Goal: Task Accomplishment & Management: Use online tool/utility

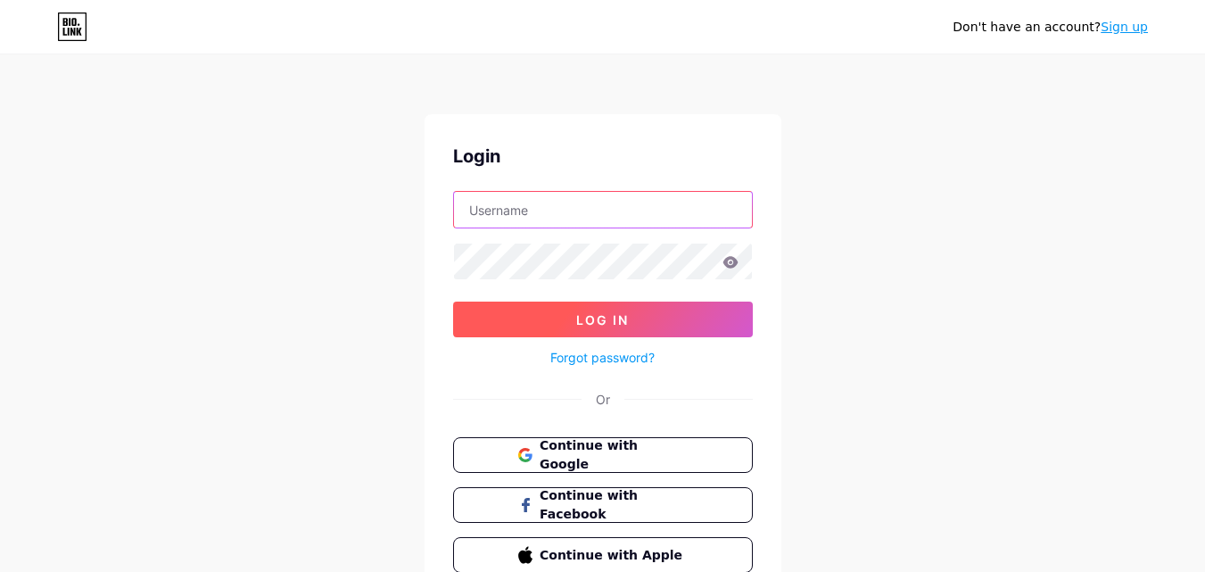
type input "[EMAIL_ADDRESS][DOMAIN_NAME]"
click at [621, 320] on span "Log In" at bounding box center [602, 319] width 53 height 15
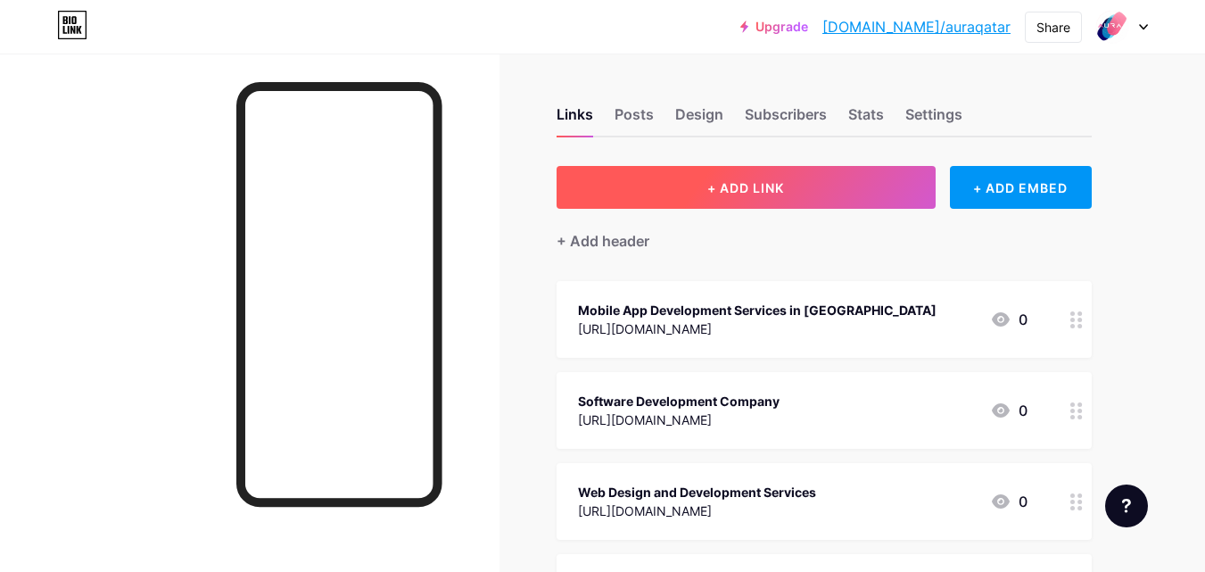
click at [697, 186] on button "+ ADD LINK" at bounding box center [746, 187] width 379 height 43
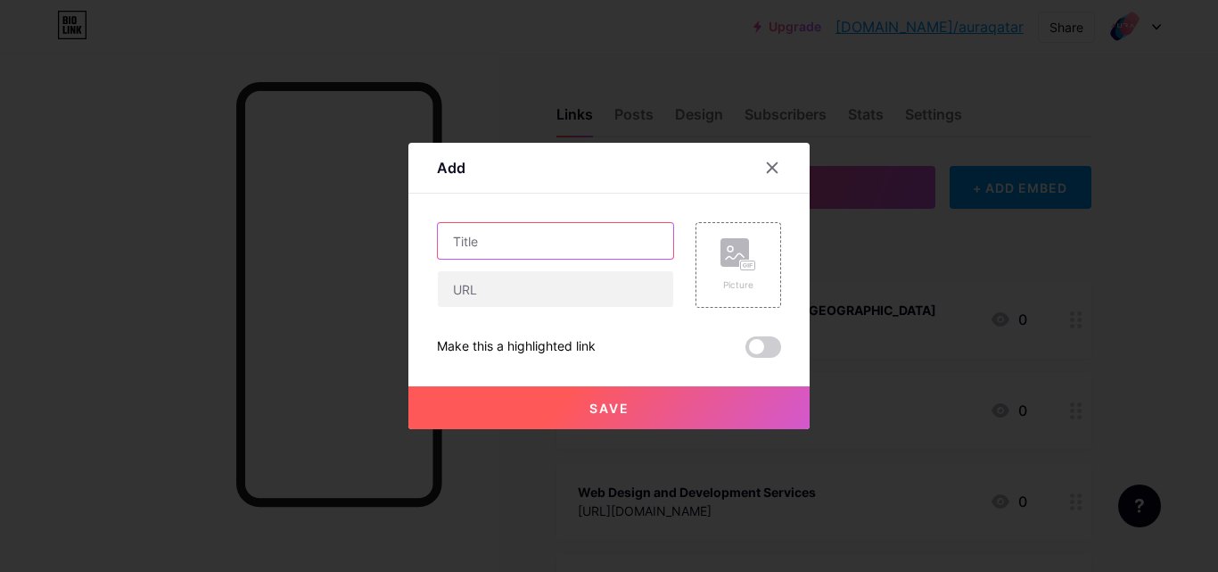
click at [544, 244] on input "text" at bounding box center [555, 241] width 235 height 36
paste input "Software Development Company"
type input "Software Development Company"
click at [732, 266] on rect at bounding box center [735, 252] width 29 height 29
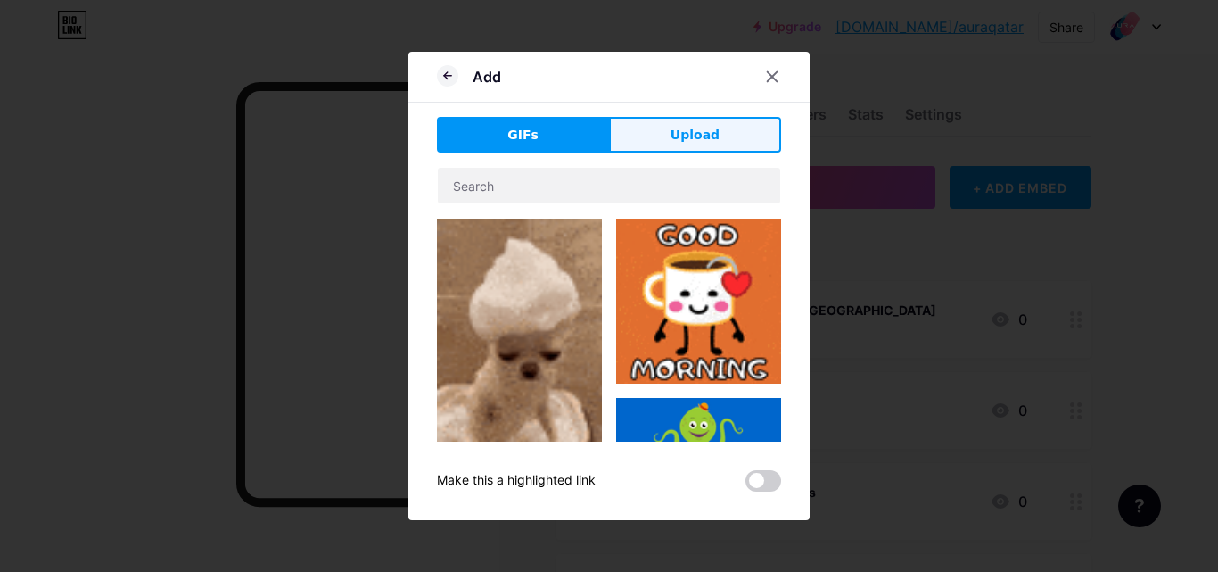
click at [692, 130] on span "Upload" at bounding box center [695, 135] width 49 height 19
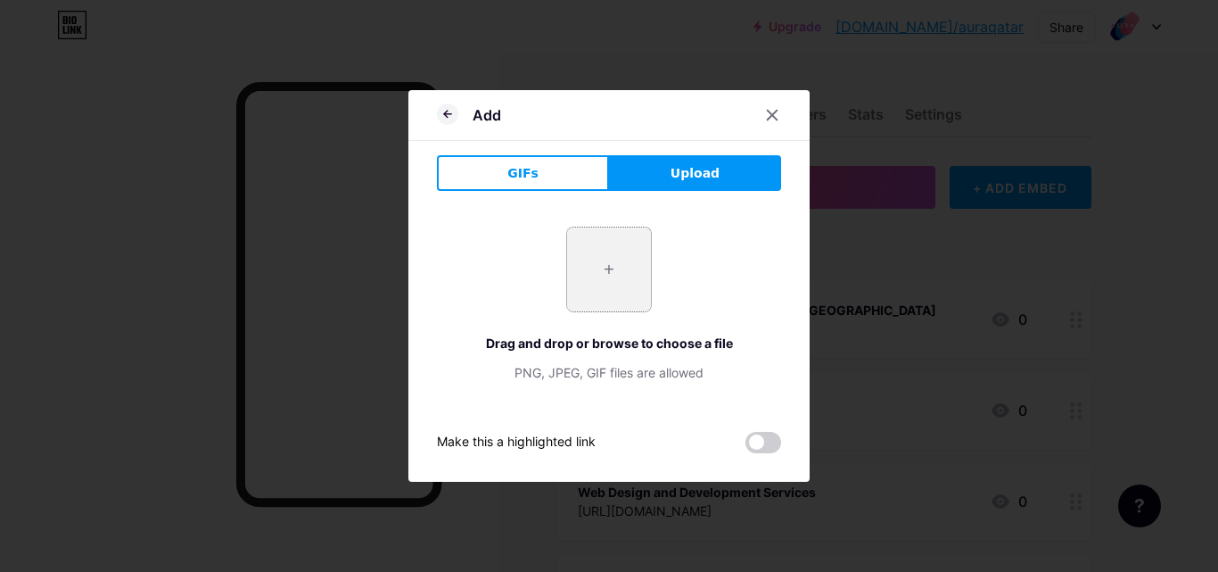
click at [610, 263] on input "file" at bounding box center [609, 269] width 84 height 84
type input "C:\fakepath\Aura Qatar.jpg"
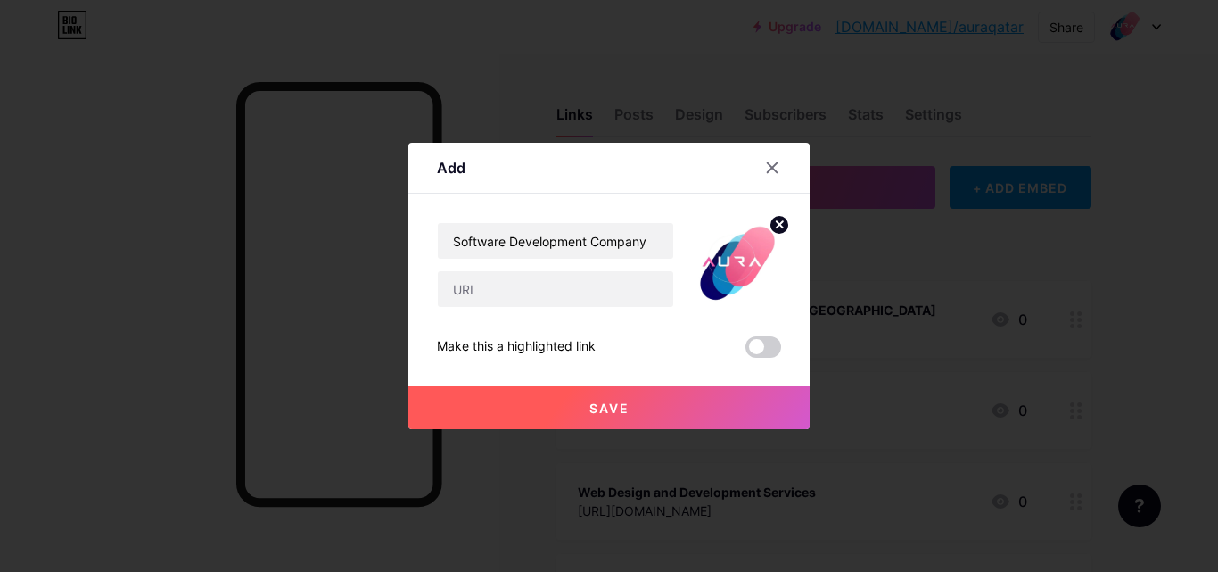
click at [713, 406] on button "Save" at bounding box center [608, 407] width 401 height 43
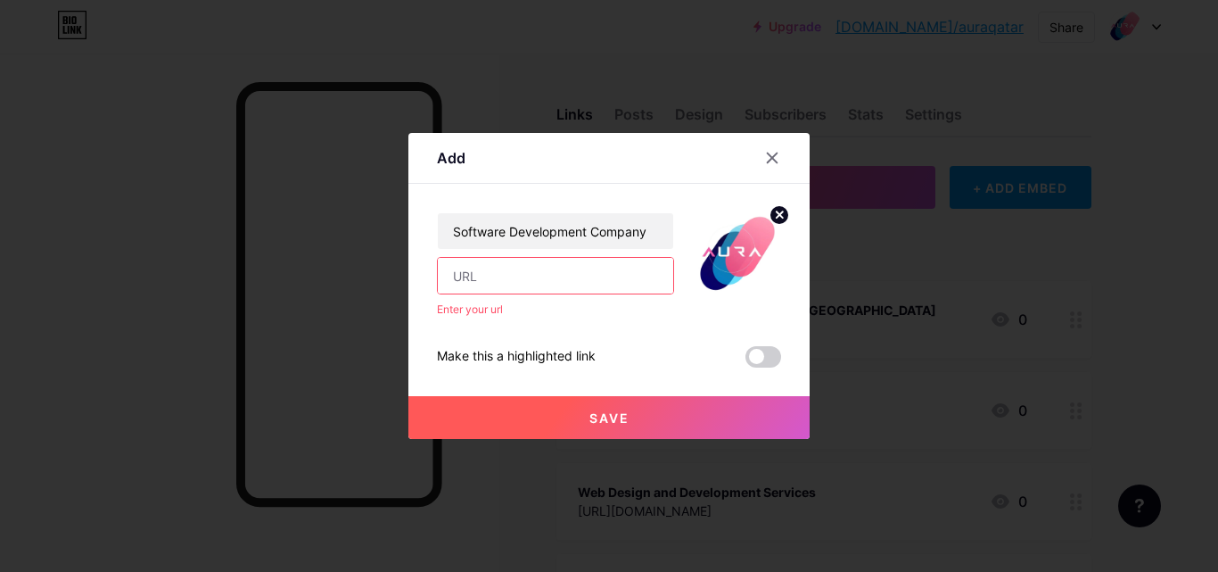
click at [539, 283] on input "text" at bounding box center [555, 276] width 235 height 36
paste input "[URL][DOMAIN_NAME]"
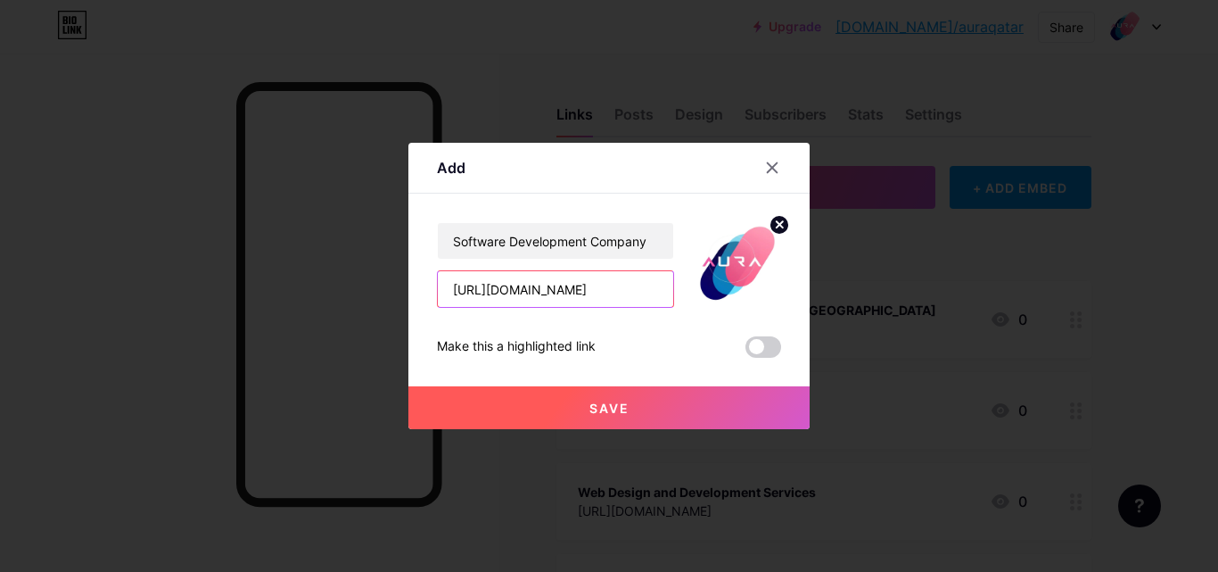
type input "[URL][DOMAIN_NAME]"
click at [581, 406] on button "Save" at bounding box center [608, 407] width 401 height 43
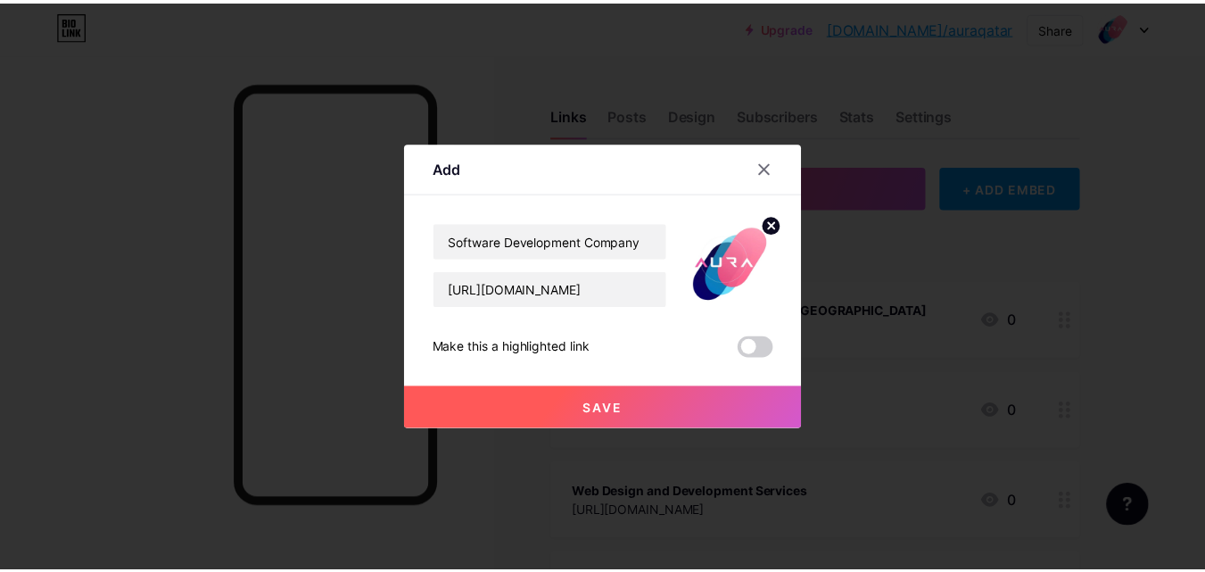
scroll to position [0, 0]
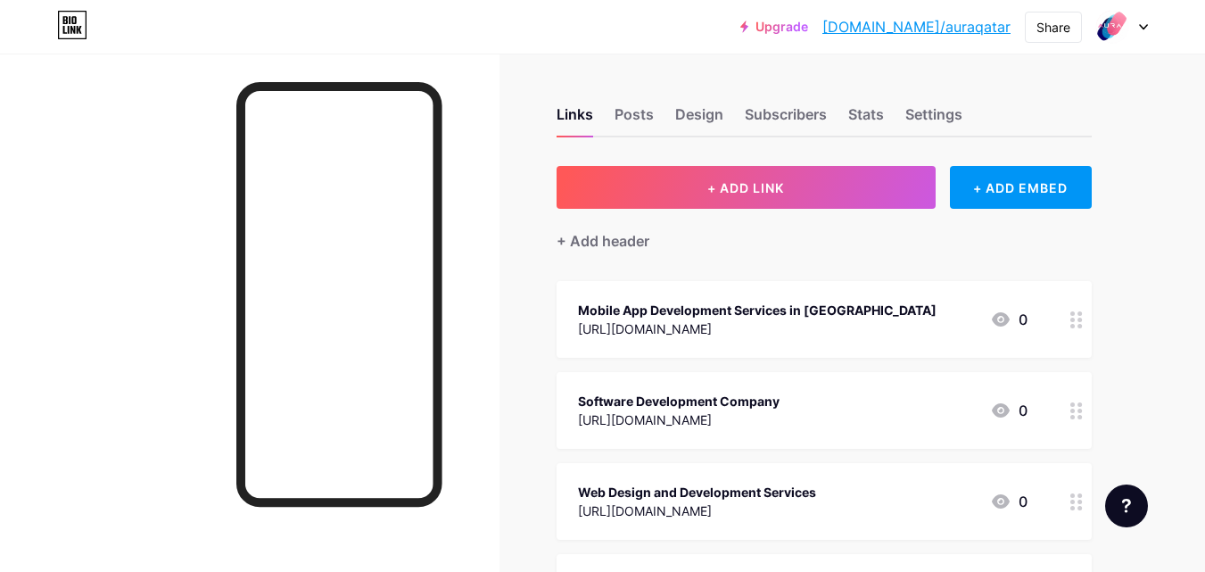
click at [959, 24] on link "[DOMAIN_NAME]/auraqatar" at bounding box center [916, 26] width 188 height 21
